Goal: Book appointment/travel/reservation

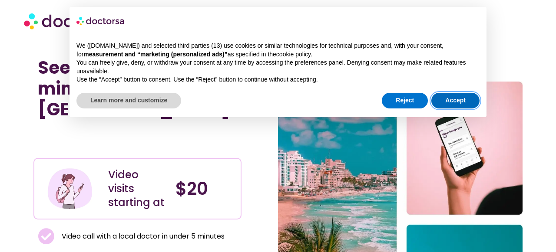
click at [441, 93] on button "Accept" at bounding box center [455, 101] width 48 height 16
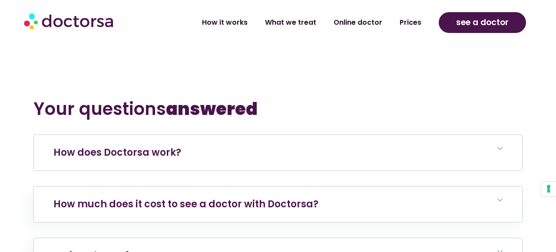
scroll to position [1696, 0]
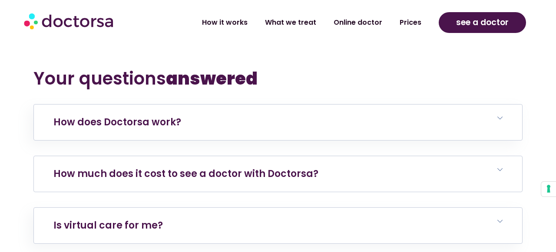
click at [354, 156] on h6 "How much does it cost to see a doctor with Doctorsa?" at bounding box center [278, 174] width 488 height 36
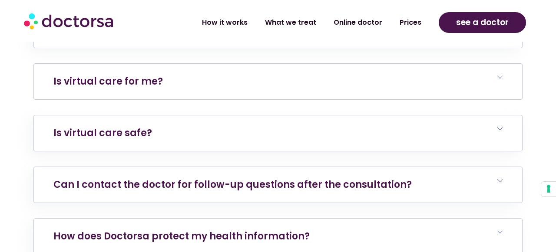
scroll to position [2007, 0]
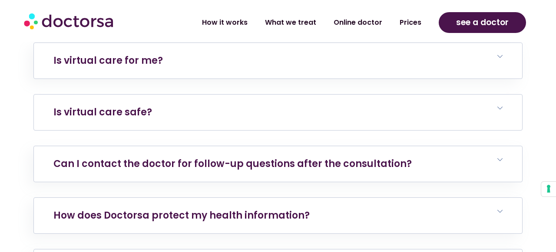
click at [219, 95] on h6 "Is virtual care safe?" at bounding box center [278, 113] width 488 height 36
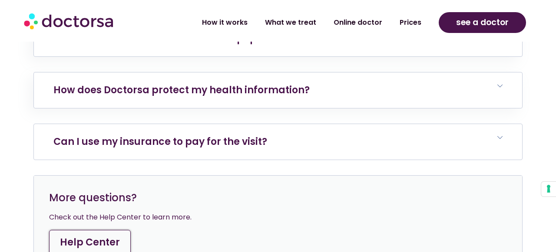
scroll to position [2199, 0]
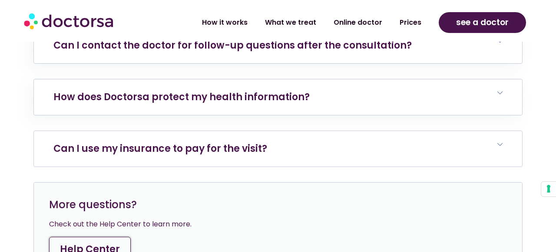
click at [233, 142] on link "Can I use my insurance to pay for the visit?" at bounding box center [160, 148] width 214 height 13
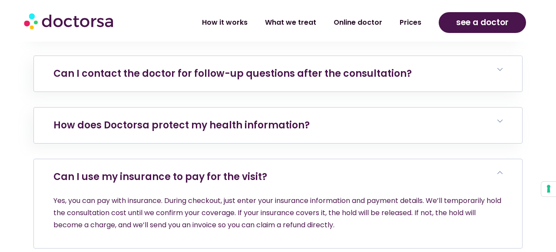
scroll to position [2170, 0]
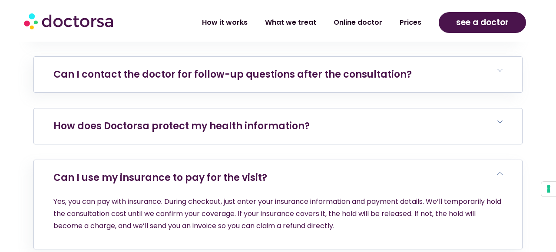
click at [253, 119] on link "How does Doctorsa protect my health information?" at bounding box center [181, 125] width 256 height 13
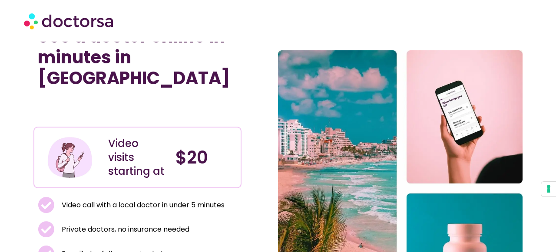
scroll to position [0, 0]
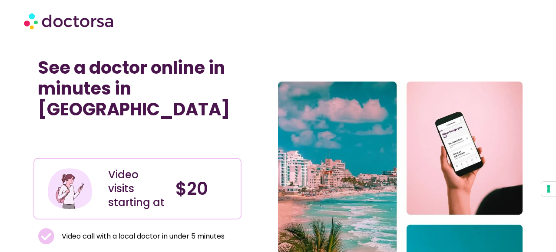
click at [98, 16] on img at bounding box center [69, 21] width 91 height 26
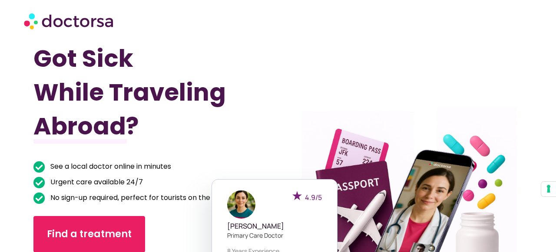
click at [231, 89] on h1 "Got Sick While Traveling Abroad?" at bounding box center [137, 93] width 208 height 102
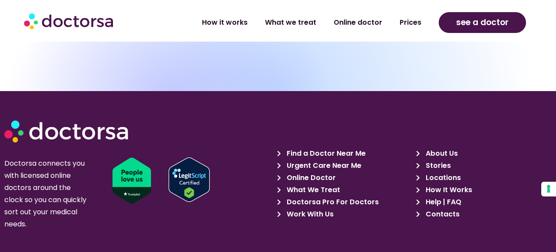
scroll to position [2991, 0]
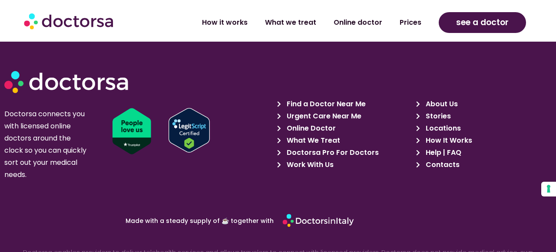
click at [319, 171] on span "Work With Us" at bounding box center [308, 165] width 49 height 12
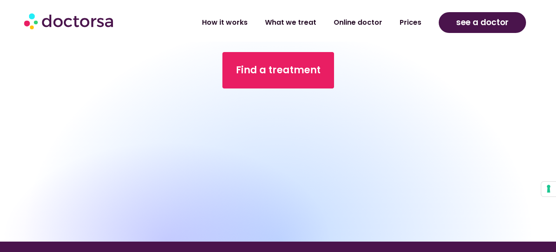
scroll to position [2875, 0]
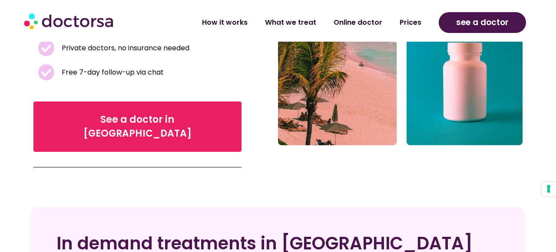
scroll to position [271, 0]
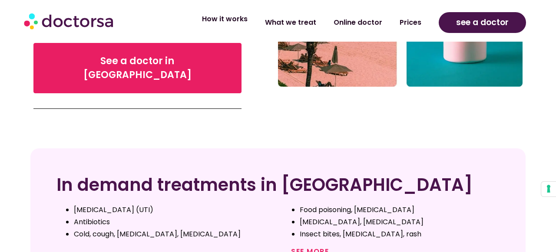
click at [232, 20] on link "How it works" at bounding box center [224, 19] width 63 height 20
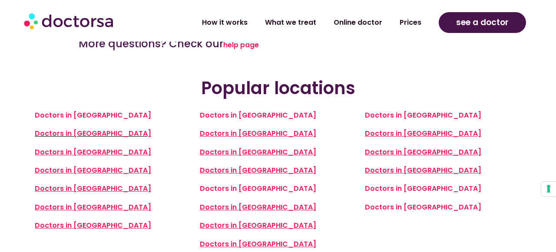
scroll to position [1873, 0]
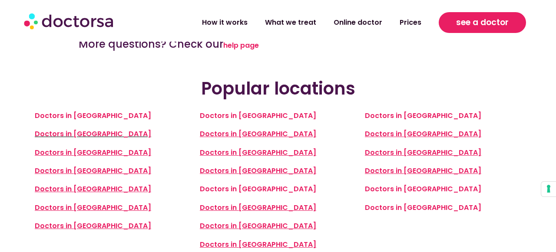
click at [453, 18] on link "see a doctor" at bounding box center [481, 22] width 87 height 21
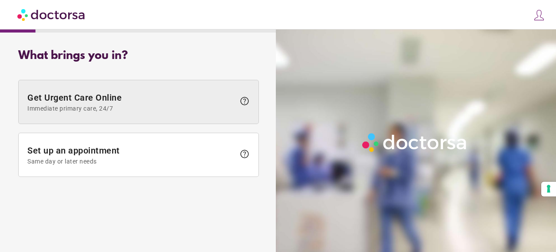
click at [184, 109] on span "Immediate primary care, 24/7" at bounding box center [130, 108] width 207 height 7
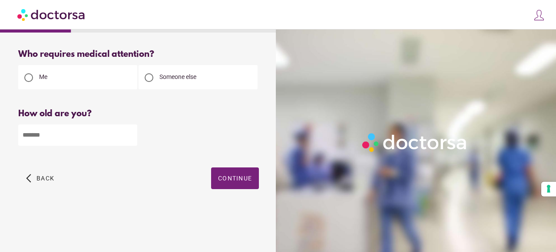
click at [88, 135] on input "number" at bounding box center [77, 135] width 119 height 21
type input "**"
click at [254, 172] on span "button" at bounding box center [235, 179] width 48 height 22
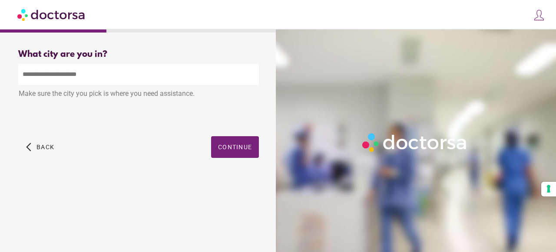
click at [172, 76] on input "text" at bounding box center [138, 74] width 240 height 21
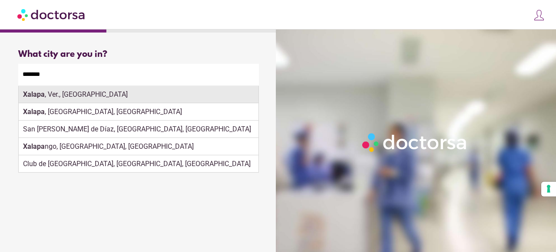
click at [29, 101] on div "Xalapa , Ver., Mexico" at bounding box center [139, 94] width 240 height 17
type input "**********"
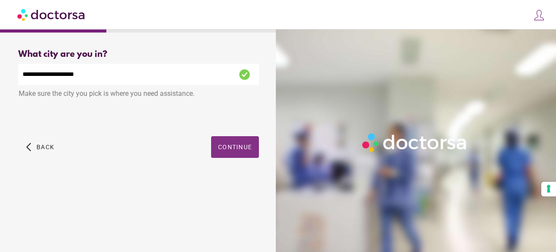
click at [227, 152] on span "button" at bounding box center [235, 147] width 48 height 22
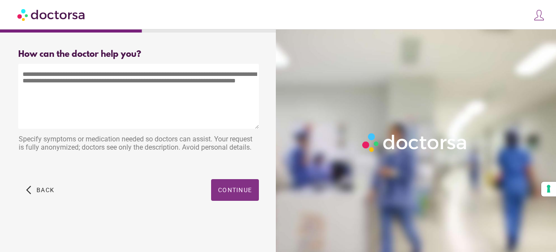
click at [229, 190] on span "Continue" at bounding box center [235, 190] width 34 height 7
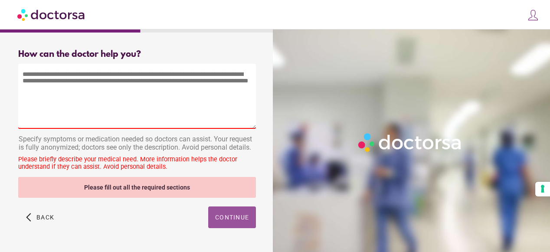
click at [140, 113] on textarea at bounding box center [137, 96] width 238 height 65
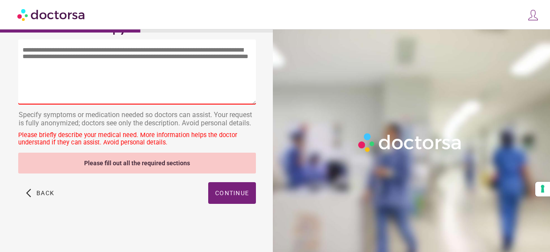
click at [132, 189] on div "arrow_back_ios Back Continue" at bounding box center [137, 199] width 238 height 35
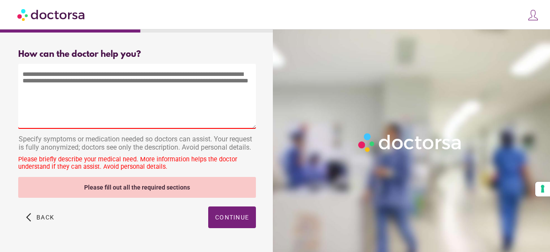
click at [74, 12] on img at bounding box center [51, 15] width 69 height 20
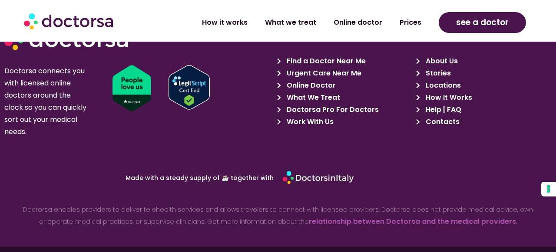
scroll to position [3041, 0]
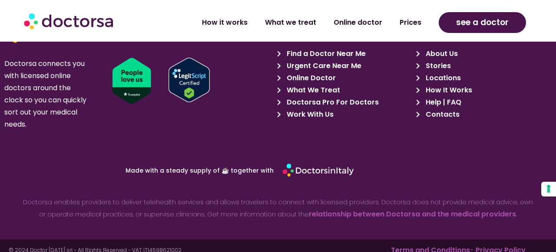
click at [316, 121] on span "Work With Us" at bounding box center [308, 115] width 49 height 12
